Goal: Task Accomplishment & Management: Use online tool/utility

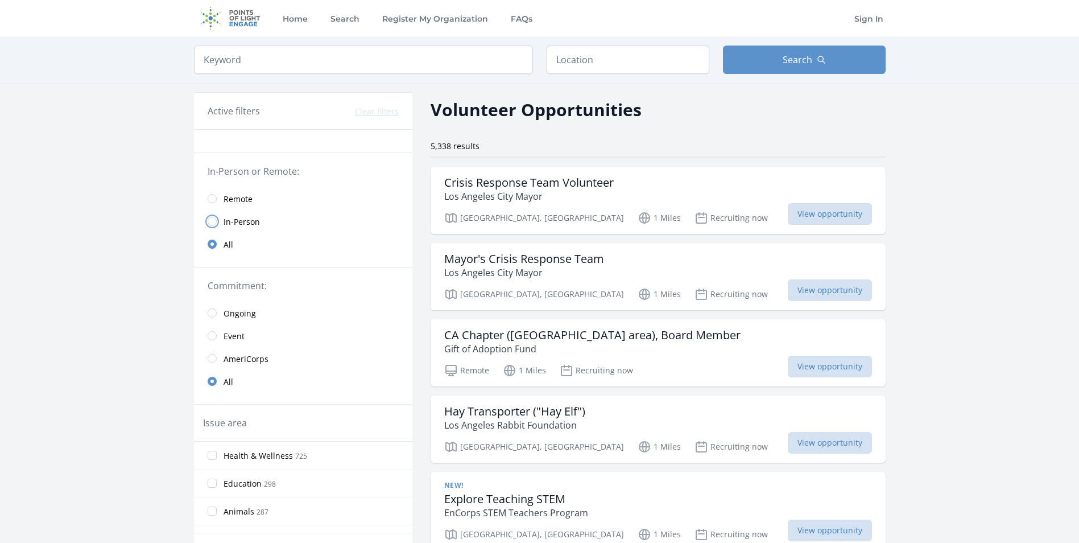
click at [213, 220] on input "radio" at bounding box center [212, 221] width 9 height 9
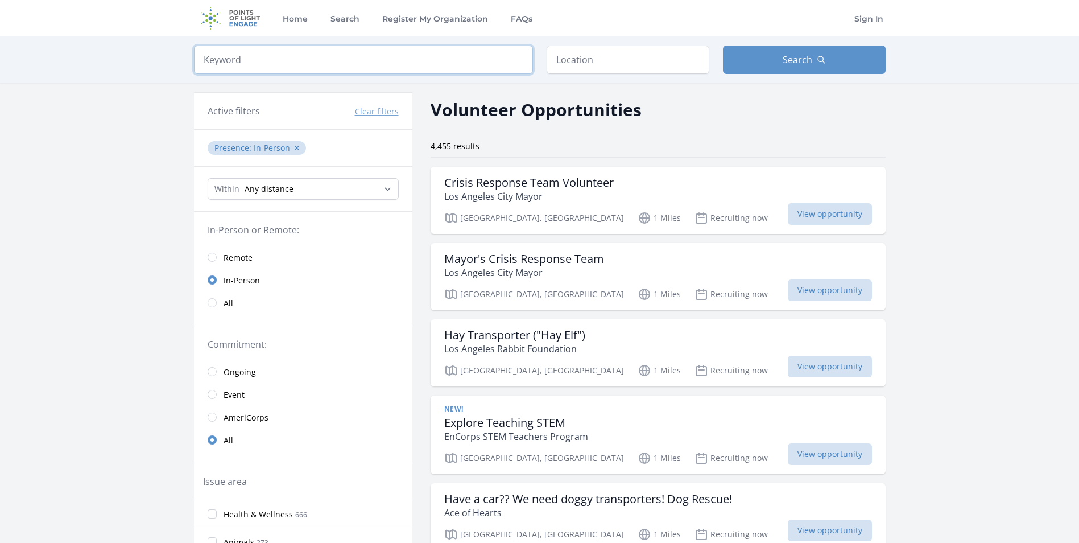
click at [360, 61] on input "search" at bounding box center [363, 60] width 339 height 28
click at [628, 59] on input "text" at bounding box center [628, 60] width 163 height 28
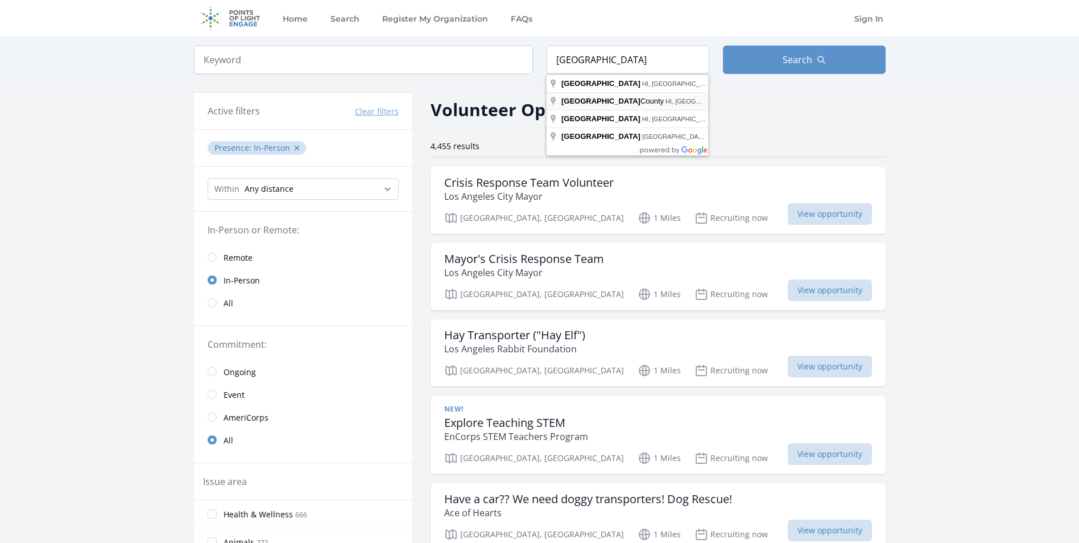
type input "[GEOGRAPHIC_DATA], [GEOGRAPHIC_DATA], [GEOGRAPHIC_DATA]"
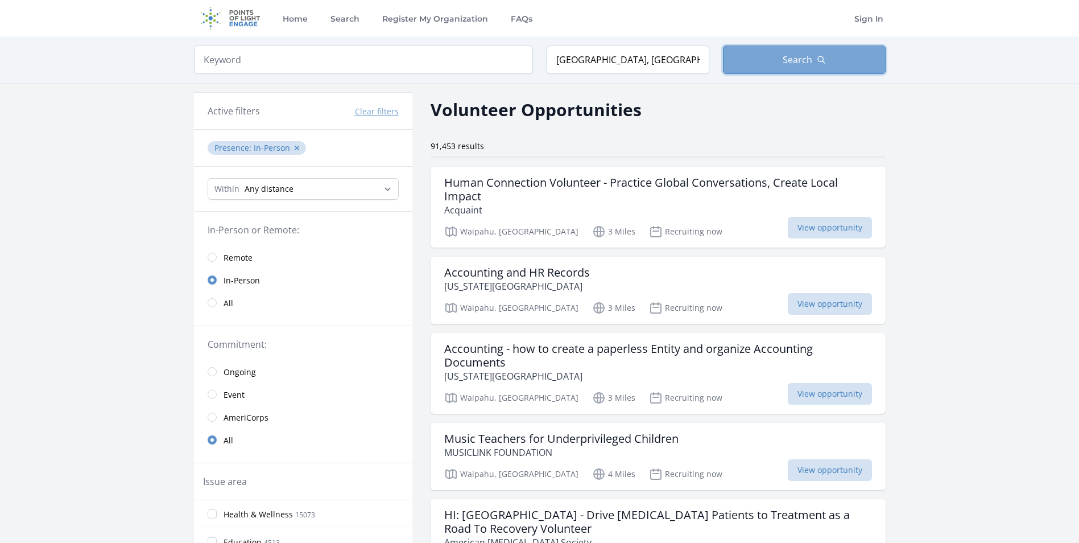
click at [786, 59] on span "Search" at bounding box center [798, 60] width 30 height 14
click at [805, 56] on span "Search" at bounding box center [798, 60] width 30 height 14
